Goal: Find specific page/section: Find specific page/section

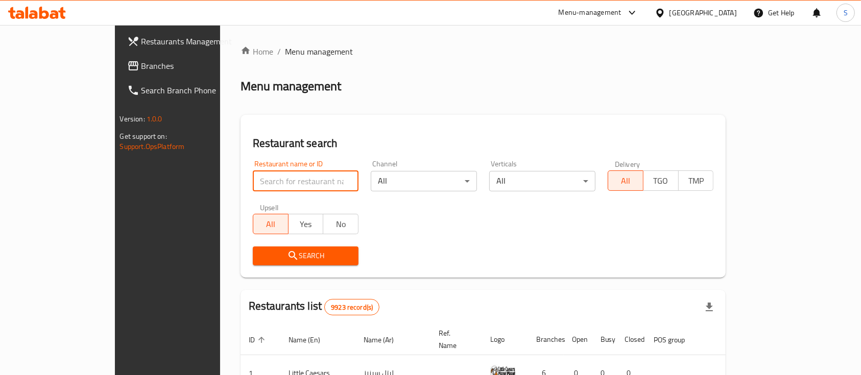
click at [273, 184] on input "search" at bounding box center [306, 181] width 106 height 20
type input "num num"
click button "Search" at bounding box center [306, 256] width 106 height 19
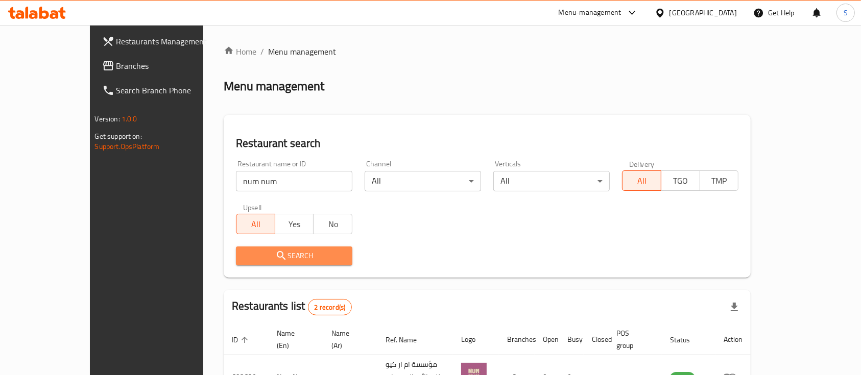
click at [244, 255] on span "Search" at bounding box center [294, 256] width 100 height 13
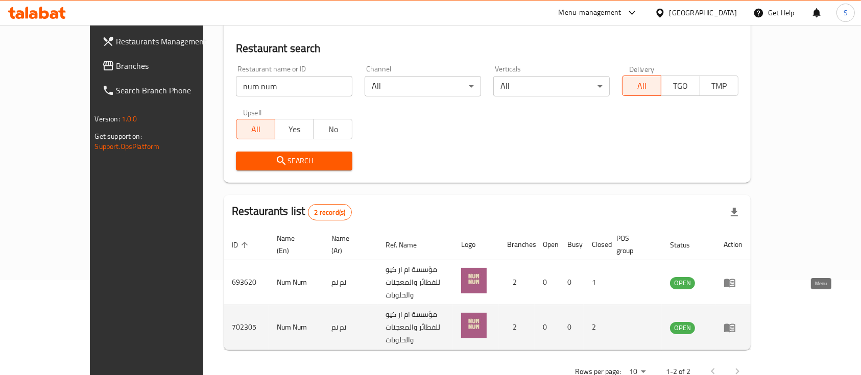
click at [736, 322] on icon "enhanced table" at bounding box center [730, 328] width 12 height 12
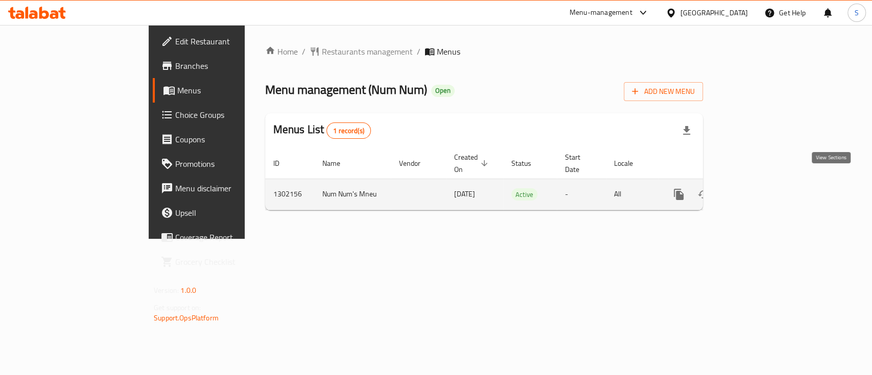
click at [759, 188] on icon "enhanced table" at bounding box center [752, 194] width 12 height 12
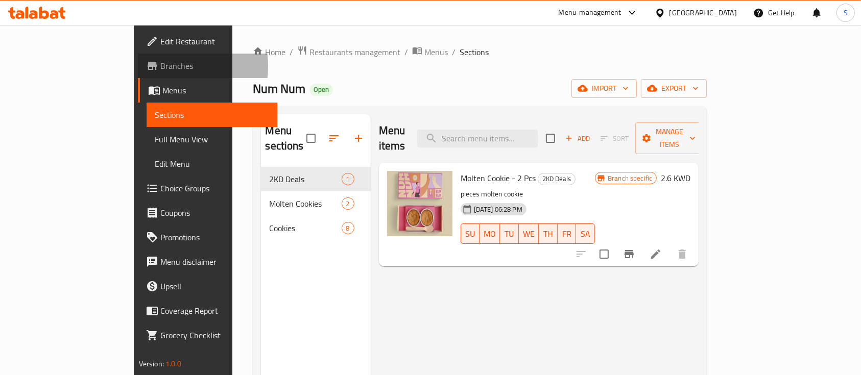
click at [160, 66] on span "Branches" at bounding box center [214, 66] width 109 height 12
